Goal: Task Accomplishment & Management: Use online tool/utility

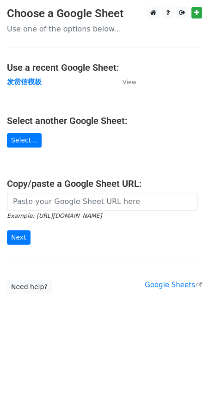
click at [29, 86] on td "发货信模板" at bounding box center [60, 82] width 106 height 11
click at [27, 83] on strong "发货信模板" at bounding box center [24, 82] width 35 height 8
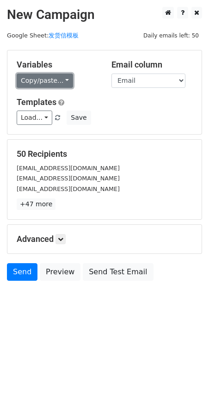
click at [37, 87] on link "Copy/paste..." at bounding box center [45, 80] width 56 height 14
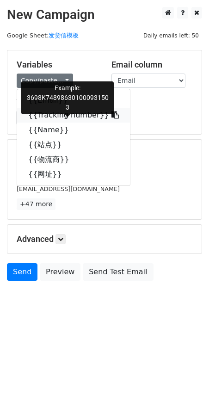
click at [45, 117] on link "{{Tracking number}}" at bounding box center [73, 115] width 113 height 15
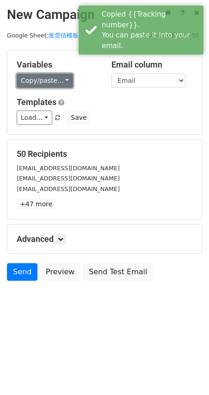
click at [43, 79] on link "Copy/paste..." at bounding box center [45, 80] width 56 height 14
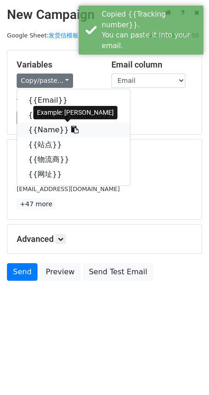
click at [45, 129] on link "{{Name}}" at bounding box center [73, 129] width 113 height 15
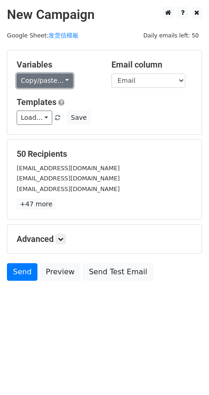
click at [32, 80] on link "Copy/paste..." at bounding box center [45, 80] width 56 height 14
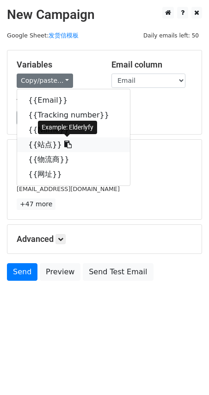
click at [44, 143] on link "{{站点}}" at bounding box center [73, 144] width 113 height 15
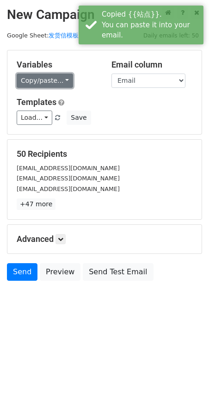
click at [49, 79] on link "Copy/paste..." at bounding box center [45, 80] width 56 height 14
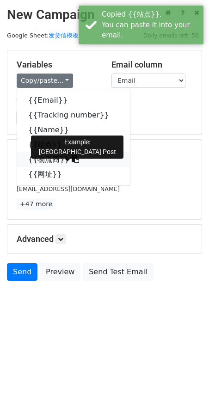
click at [47, 159] on link "{{物流商}}" at bounding box center [73, 159] width 113 height 15
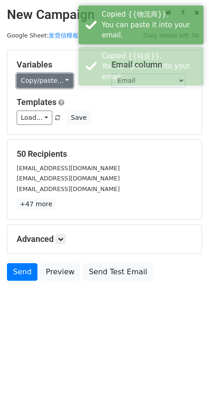
click at [35, 81] on link "Copy/paste..." at bounding box center [45, 80] width 56 height 14
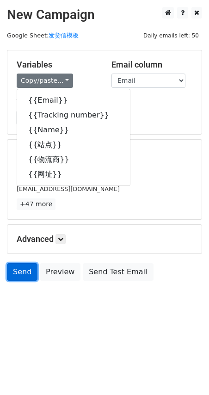
click at [18, 277] on link "Send" at bounding box center [22, 272] width 30 height 18
